Goal: Transaction & Acquisition: Obtain resource

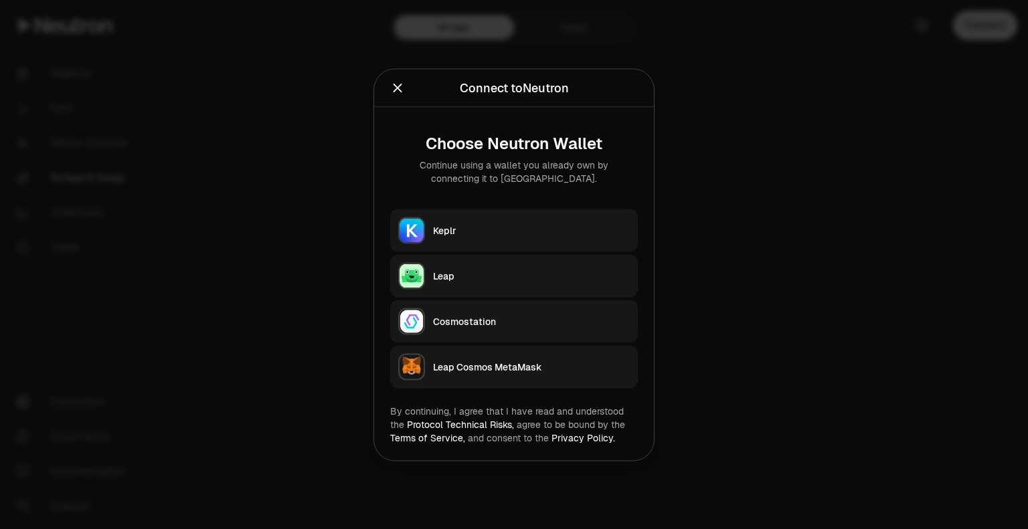
click at [523, 227] on div "Keplr" at bounding box center [531, 230] width 197 height 13
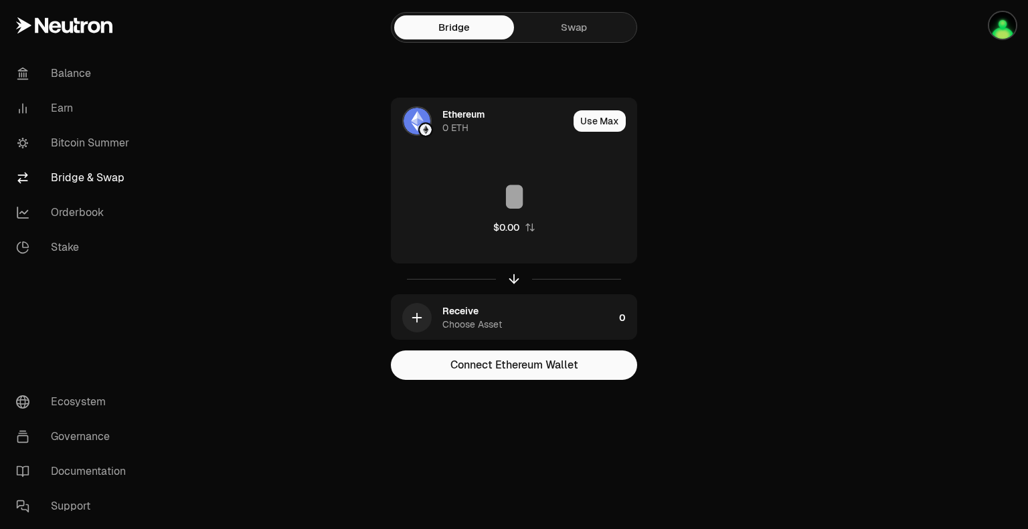
click at [867, 319] on main "Bridge Swap Ethereum 0 ETH Use Max $0.00 Receive Choose Asset 0 Connect Ethereu…" at bounding box center [589, 217] width 878 height 434
click at [511, 278] on icon "button" at bounding box center [514, 279] width 15 height 15
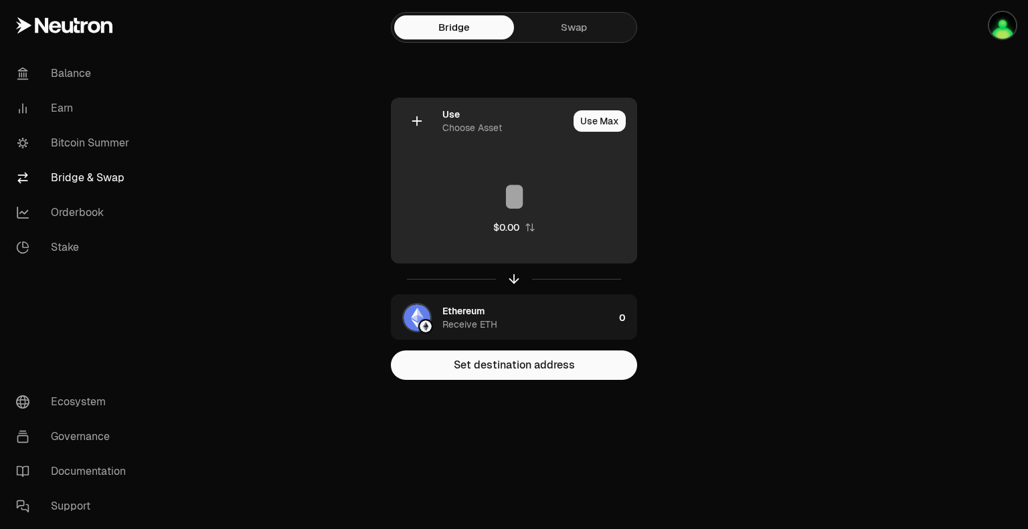
click at [477, 125] on div "Choose Asset" at bounding box center [472, 127] width 60 height 13
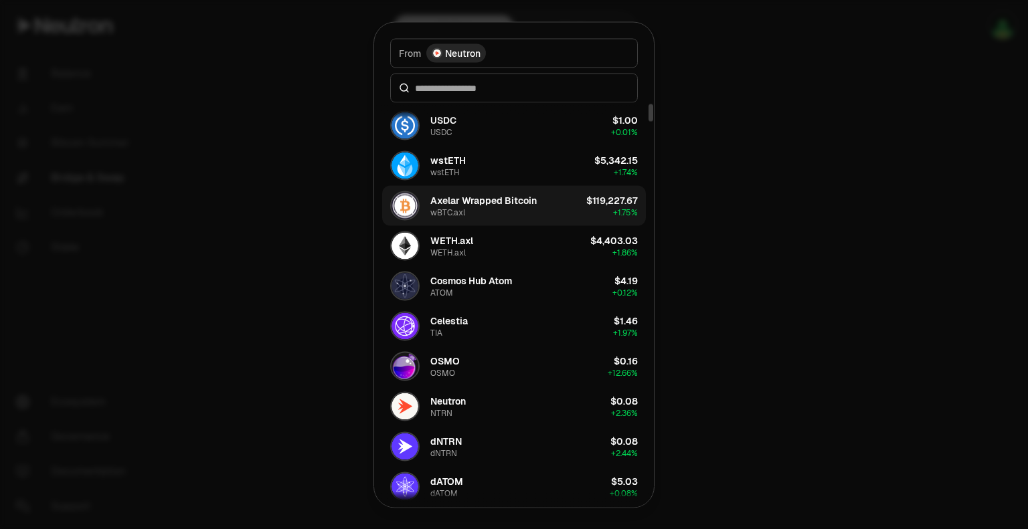
scroll to position [223, 0]
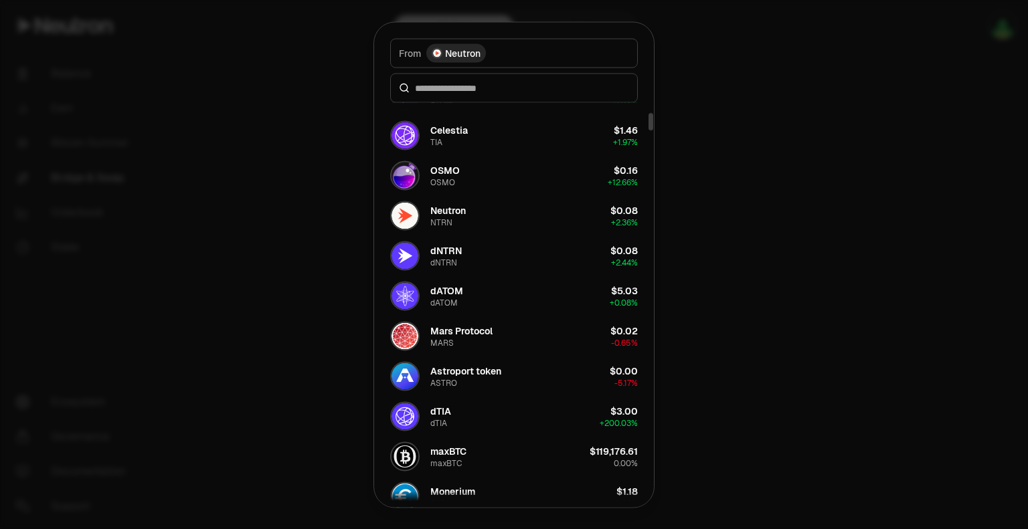
click at [321, 232] on div at bounding box center [514, 264] width 1028 height 529
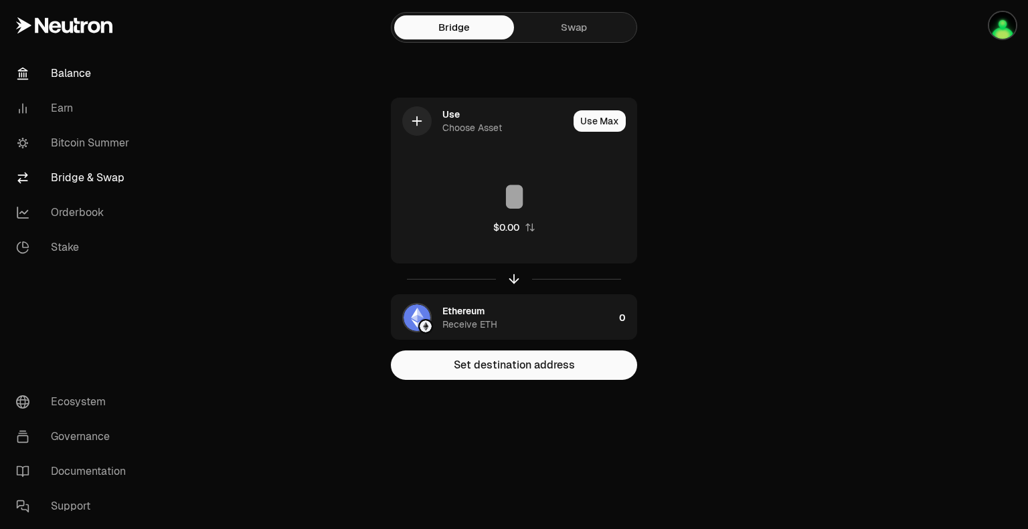
click at [75, 76] on link "Balance" at bounding box center [74, 73] width 139 height 35
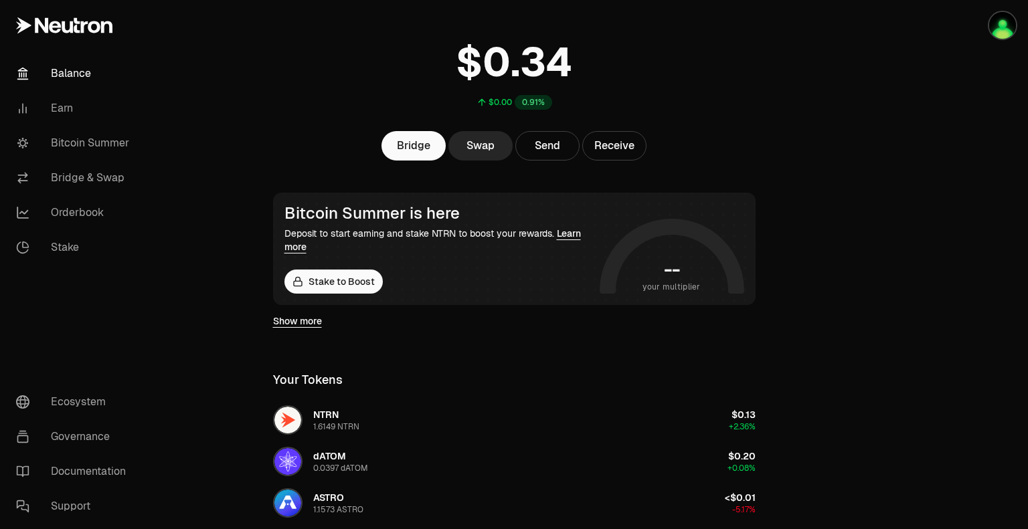
scroll to position [62, 0]
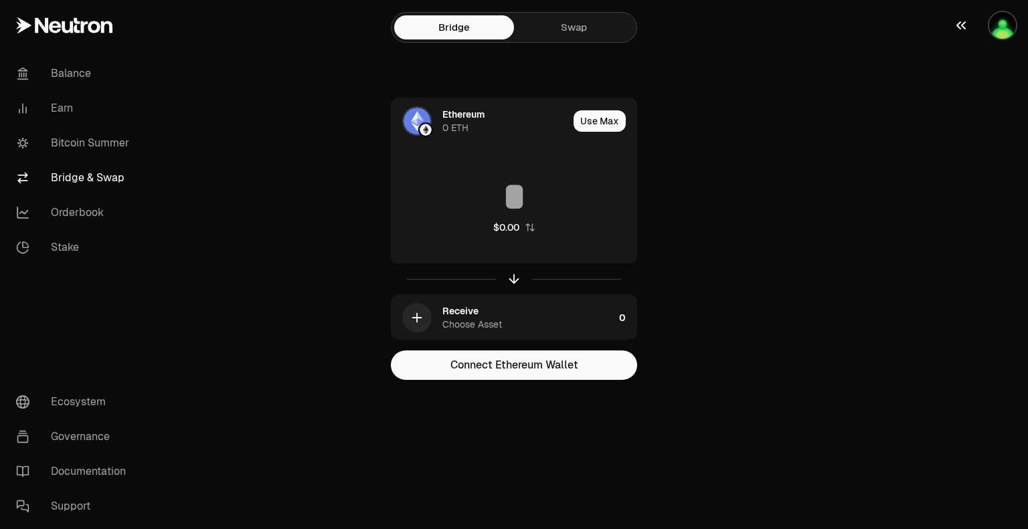
click at [996, 27] on img "button" at bounding box center [1002, 25] width 27 height 27
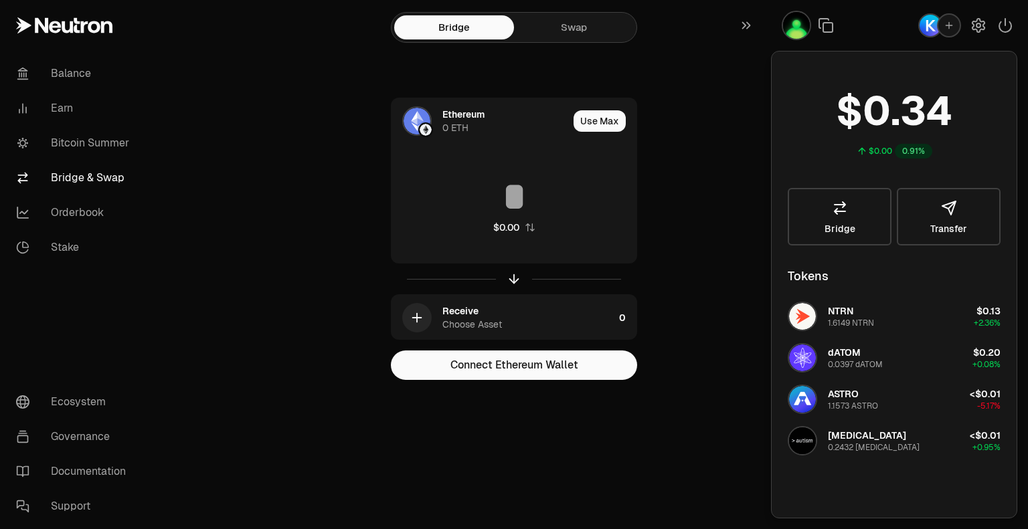
click at [927, 28] on img "button" at bounding box center [930, 25] width 21 height 21
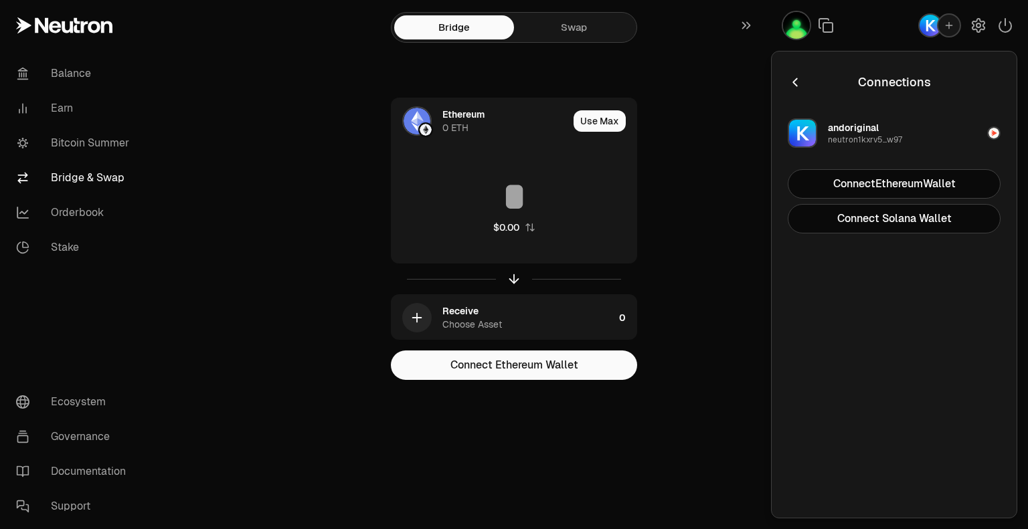
click at [793, 87] on icon "button" at bounding box center [795, 82] width 15 height 15
